Goal: Find specific page/section: Find specific page/section

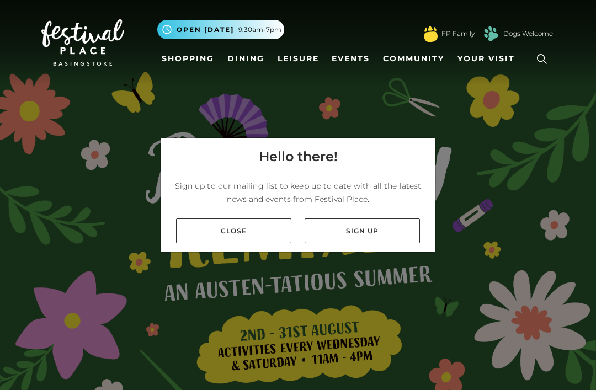
click at [240, 243] on link "Close" at bounding box center [233, 230] width 115 height 25
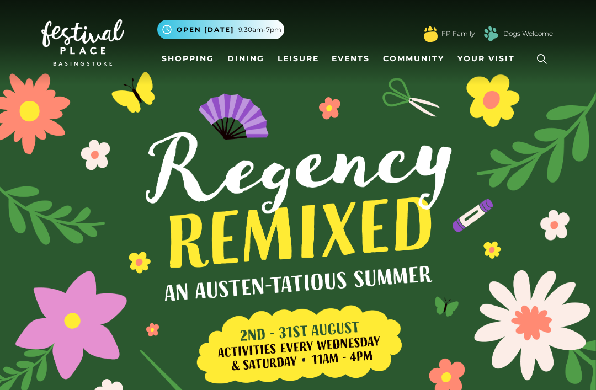
click at [189, 56] on link "Shopping" at bounding box center [187, 59] width 61 height 20
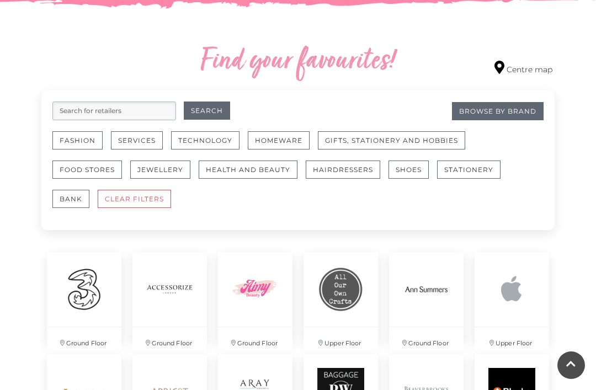
scroll to position [611, 0]
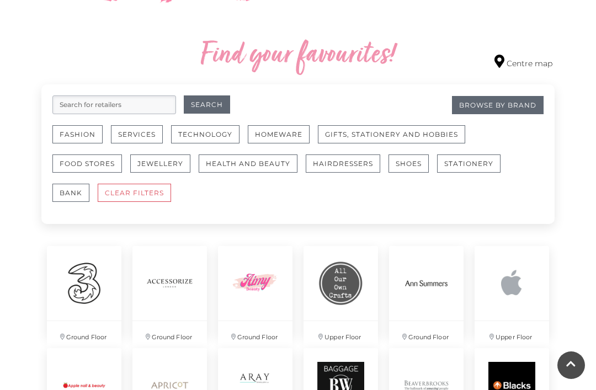
click at [76, 140] on button "Fashion" at bounding box center [77, 134] width 50 height 18
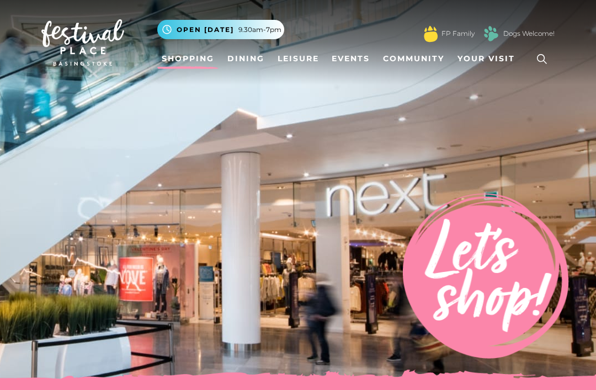
click at [538, 60] on icon at bounding box center [542, 59] width 10 height 10
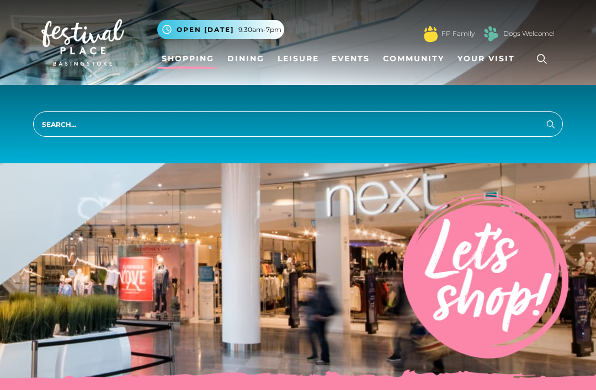
click at [77, 127] on input "search" at bounding box center [297, 123] width 529 height 25
type input "Roman"
click at [550, 124] on button "Search" at bounding box center [550, 124] width 13 height 14
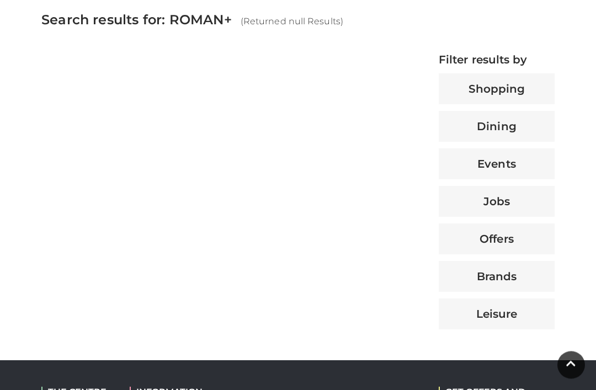
scroll to position [435, 0]
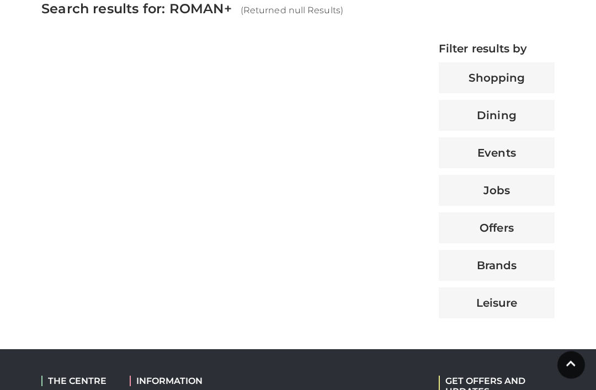
click at [501, 270] on button "Brands" at bounding box center [496, 265] width 116 height 31
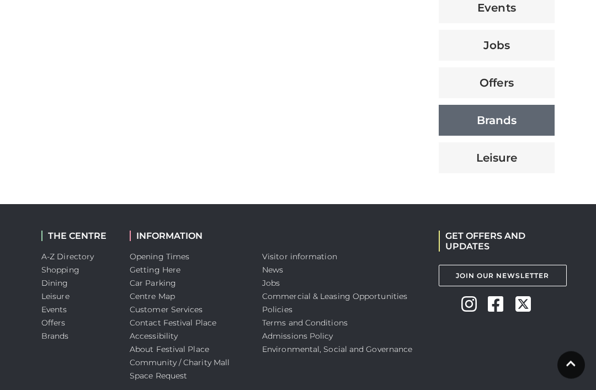
scroll to position [589, 0]
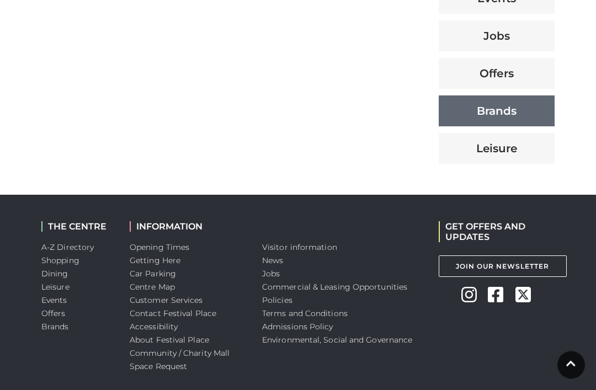
click at [67, 247] on link "A-Z Directory" at bounding box center [67, 248] width 52 height 10
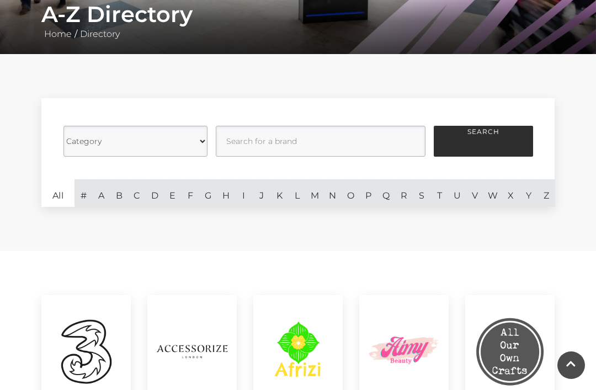
scroll to position [223, 0]
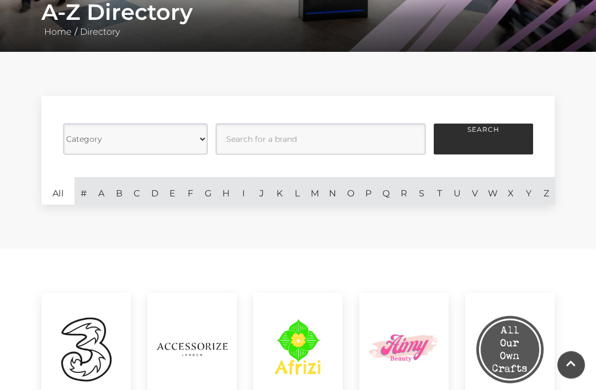
click at [405, 199] on link "R" at bounding box center [404, 192] width 18 height 28
